Goal: Task Accomplishment & Management: Use online tool/utility

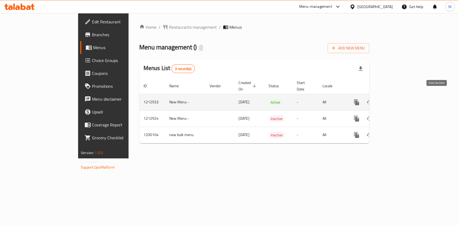
click at [399, 99] on icon "enhanced table" at bounding box center [395, 102] width 6 height 6
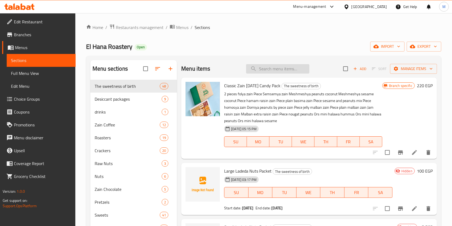
click at [267, 70] on input "search" at bounding box center [277, 68] width 63 height 9
paste input "Premium Box"
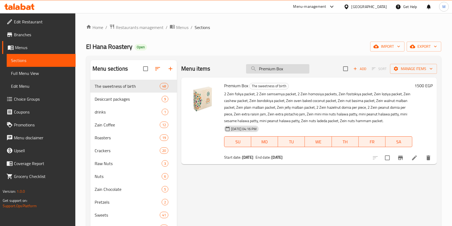
click at [288, 68] on input "Premium Box" at bounding box center [277, 68] width 63 height 9
paste input "Delux"
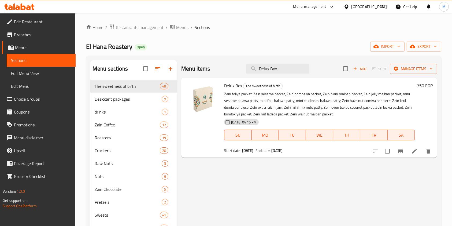
type input "Delux Box"
click at [412, 153] on icon at bounding box center [415, 151] width 6 height 6
